Goal: Answer question/provide support

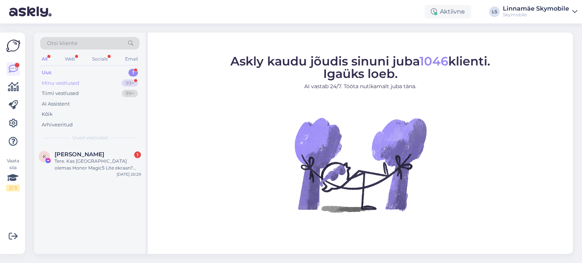
click at [72, 83] on div "Minu vestlused" at bounding box center [60, 84] width 37 height 8
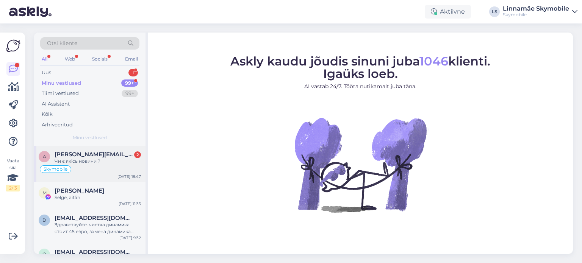
click at [119, 157] on span "[PERSON_NAME][EMAIL_ADDRESS][DOMAIN_NAME]" at bounding box center [94, 154] width 79 height 7
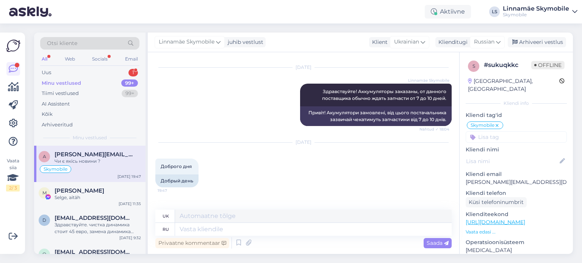
scroll to position [620, 0]
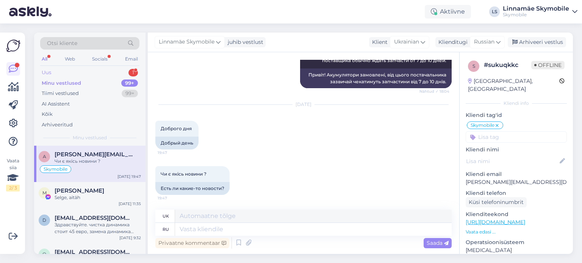
click at [64, 74] on div "Uus 1" at bounding box center [89, 72] width 99 height 11
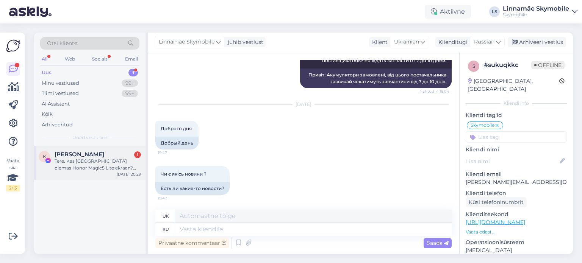
click at [85, 165] on div "Tere. Kas [GEOGRAPHIC_DATA] olemas Honor Magic5 Lite ekraan? Tuleksin homme." at bounding box center [98, 165] width 86 height 14
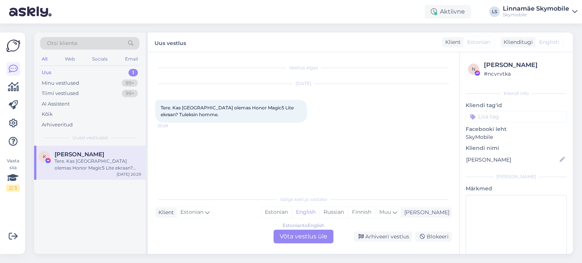
scroll to position [0, 0]
click at [348, 212] on div "Russian" at bounding box center [333, 212] width 28 height 11
click at [304, 236] on div "Estonian to Russian Võta vestlus üle" at bounding box center [303, 237] width 60 height 14
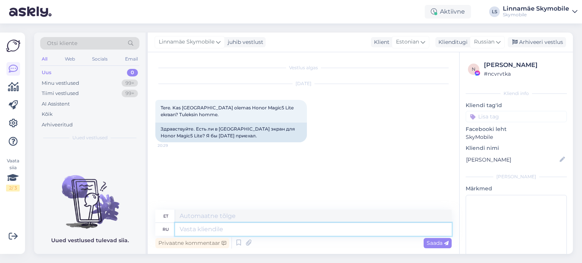
click at [231, 231] on textarea at bounding box center [313, 229] width 276 height 13
type textarea "Д"
type textarea "Kuni"
type textarea "Здравствуйте."
type textarea "Tere."
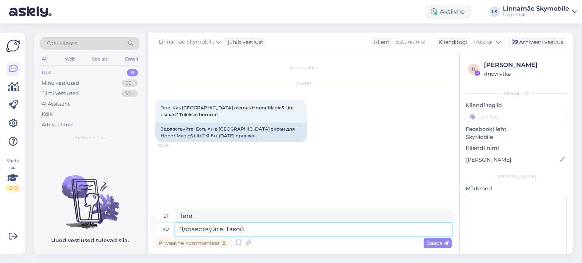
type textarea "Здравствуйте. Такой"
type textarea "Tere. Selline"
type textarea "Здравствуйте. Такой детали н"
type textarea "Tere. Nii detailne."
type textarea "Здравствуйте. Такой детали нет н"
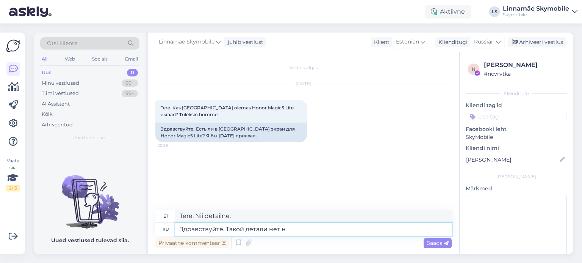
type textarea "Tere. Sellist detaili pole."
type textarea "Здравствуйте. Такой детали нет на м"
type textarea "Tere. Sellist osa seal pole."
type textarea "Здравствуйте. Такой детали нет на месте,"
type textarea "Tere. See osa pole paigas."
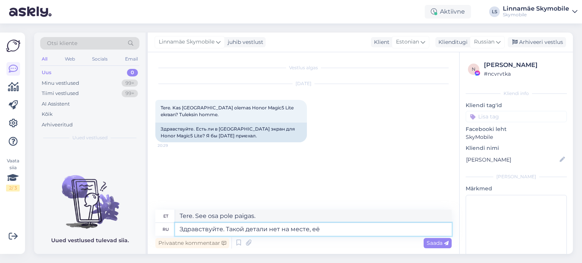
type textarea "Здравствуйте. Такой детали нет на месте, её"
type textarea "Tere. See osa pole paigas, see"
type textarea "Здравствуйте. Такой детали нет на месте, её нужно"
type textarea "Tere. See osa pole paigas, see tuleb parandada."
type textarea "Здравствуйте. Такой детали нет на месте, её нужно заказывать."
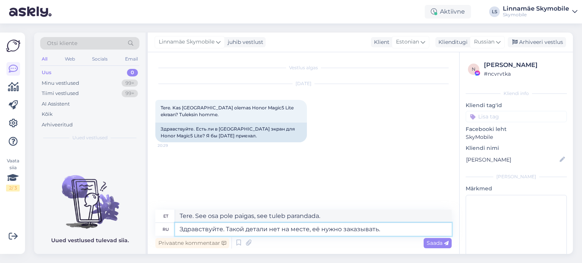
type textarea "Tere. See osa pole kohapeal saadaval, see tuleb tellida."
type textarea "Здравствуйте. Такой детали нет на месте, её нужно заказывать. Время"
type textarea "Tere. See osa pole saadaval, see tuleb tellida. Aeg"
type textarea "Здравствуйте. Такой детали нет на месте, её нужно заказывать. Время ожидания"
type textarea "Tere. See osa pole [GEOGRAPHIC_DATA], see tuleb tellida. Ooteaeg"
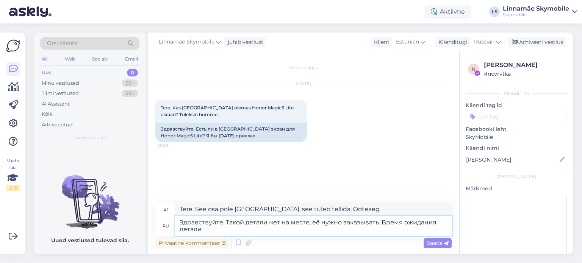
type textarea "Здравствуйте. Такой детали нет на месте, её нужно заказывать. Время ожидания де…"
type textarea "Tere. See osa pole saadaval, see tuleb tellida. Osa ooteaeg"
type textarea "Здравствуйте. Такой детали нет на месте, её нужно заказывать. Время ожидания де…"
type textarea "Tere. See osa pole saadaval, see tuleb tellida. Osa ooteaeg on 7-"
type textarea "Здравствуйте. Такой детали нет на месте, её нужно заказывать. Время ожидания де…"
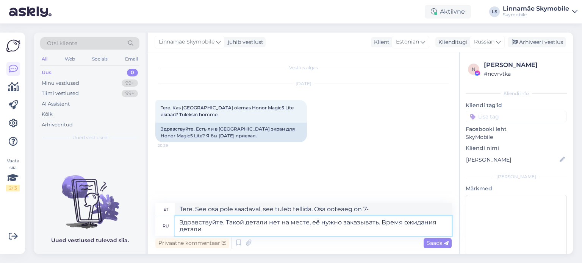
type textarea "Tere. See osa pole saadaval, see tuleb tellida. Osa ooteaeg"
type textarea "Здравствуйте. Такой детали нет на месте, её нужно заказывать. Время ожидания де…"
type textarea "Tere. See osa pole kohapeal saadaval, see tuleb tellida. Osa ooteaeg on tavalis…"
type textarea "Здравствуйте. Такой детали нет на месте, её нужно заказывать. Время ожидания де…"
type textarea "Tere. See osa pole kohapeal saadaval, see tuleb tellida. Osa ooteaeg on tavalis…"
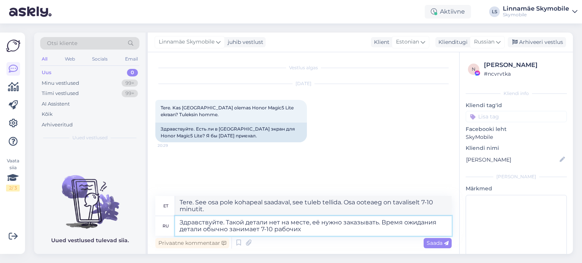
type textarea "Здравствуйте. Такой детали нет на месте, её нужно заказывать. Время ожидания де…"
type textarea "Tere. See osa pole kohapeal saadaval, see tuleb tellida. Osa ooteaeg on tavalis…"
click at [436, 222] on textarea "Здравствуйте. Такой детали нет на месте, её нужно заказывать. Время ожидания де…" at bounding box center [313, 226] width 276 height 20
type textarea "Здравствуйте. Такой детали нет на месте, её нужно заказывать. Время ожидания за…"
type textarea "Tere. See osa pole kohapeal saadaval, see tuleb tellida. Osa tellimise ooteaeg …"
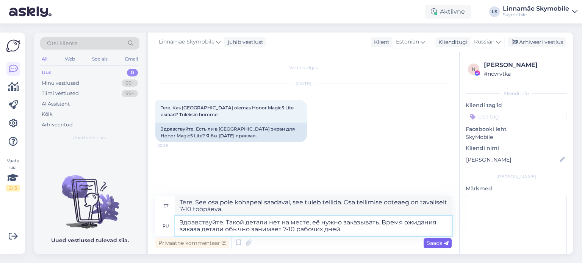
type textarea "Здравствуйте. Такой детали нет на месте, её нужно заказывать. Время ожидания за…"
click at [435, 245] on span "Saada" at bounding box center [437, 243] width 22 height 7
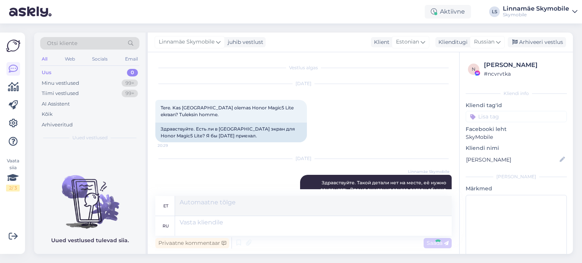
scroll to position [29, 0]
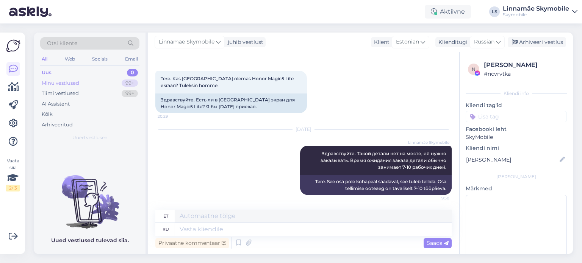
click at [52, 81] on div "Minu vestlused" at bounding box center [60, 84] width 37 height 8
